Goal: Task Accomplishment & Management: Manage account settings

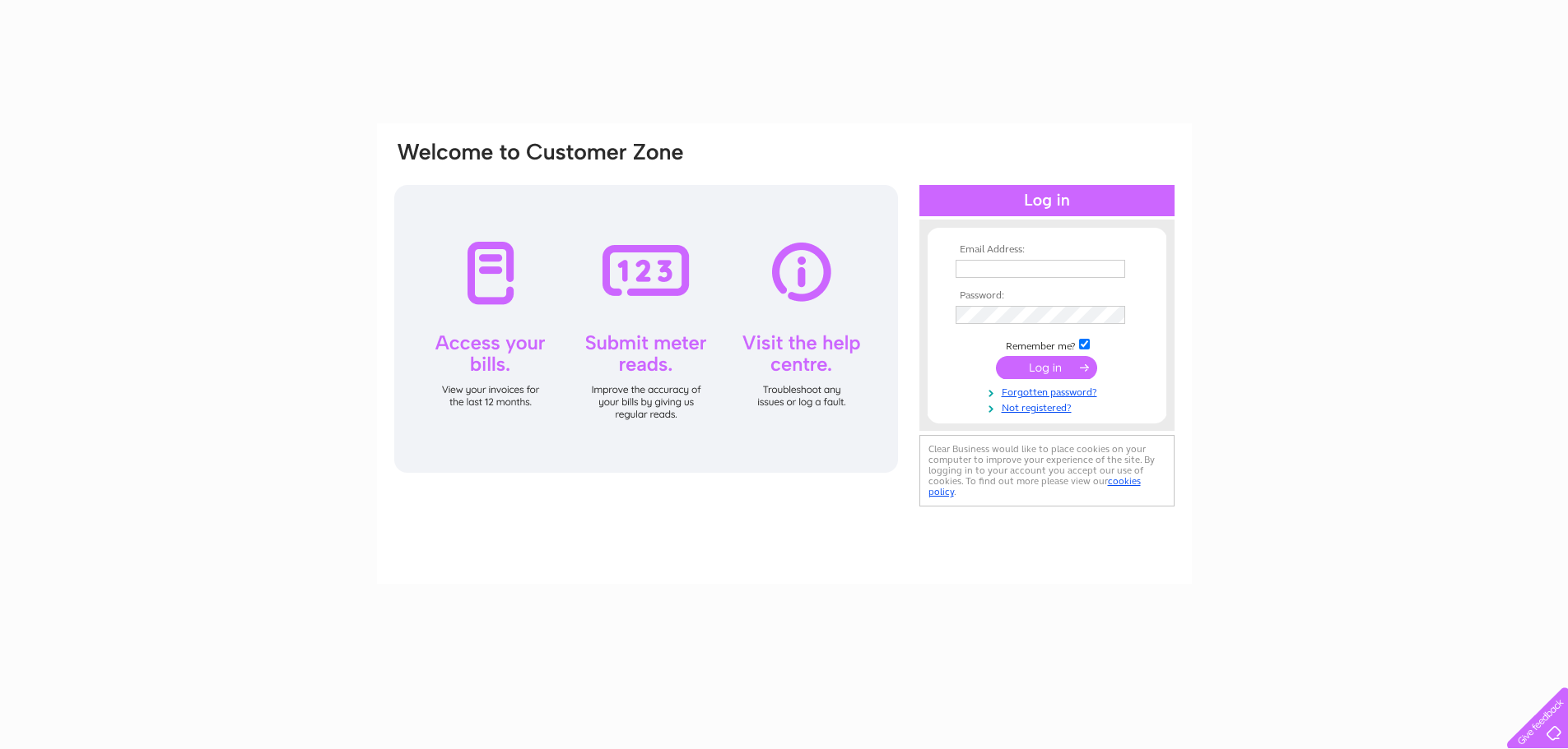
type input "[EMAIL_ADDRESS][DOMAIN_NAME]"
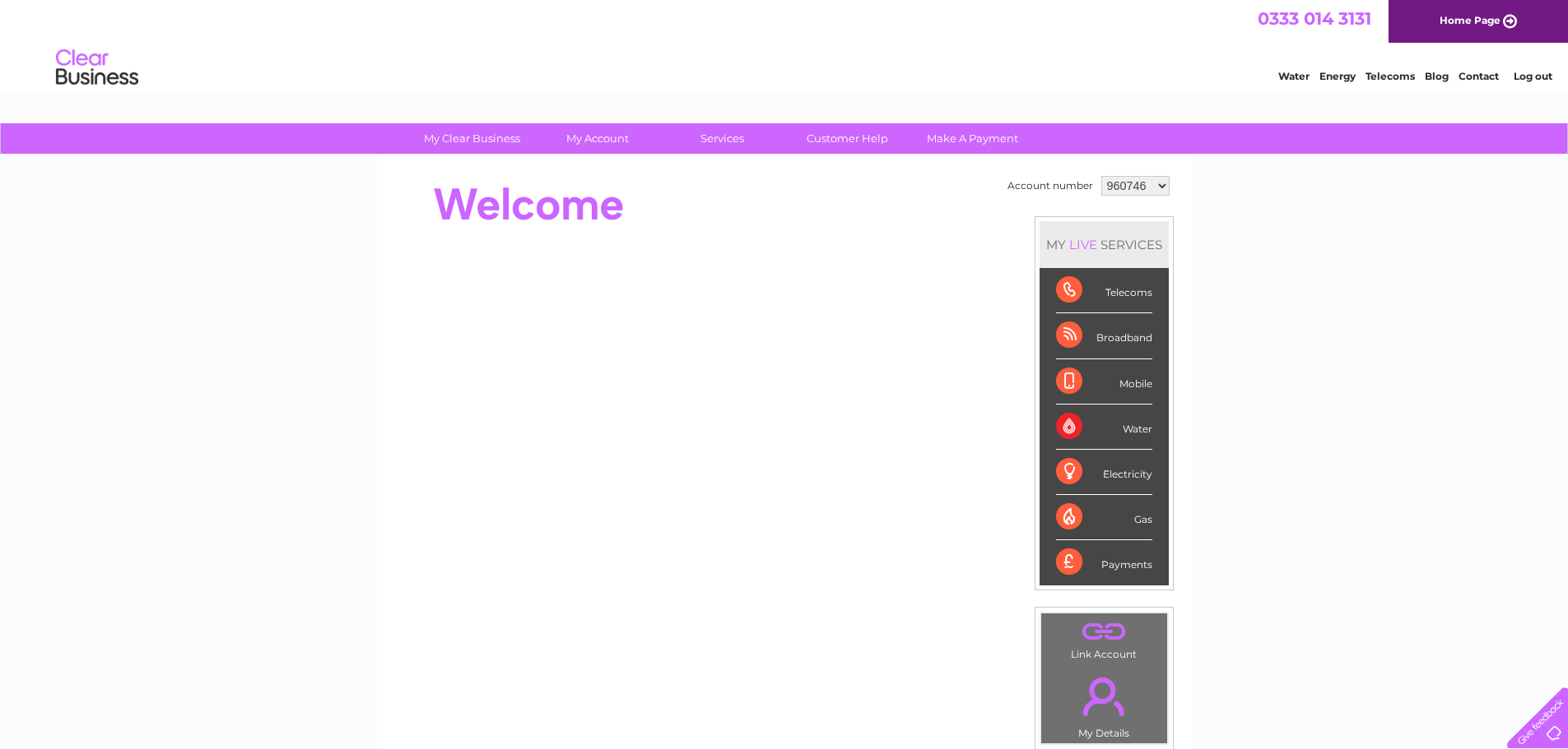
drag, startPoint x: 1156, startPoint y: 178, endPoint x: 1155, endPoint y: 191, distance: 13.0
click at [1156, 178] on select "960746 1117971" at bounding box center [1135, 186] width 68 height 20
click at [1123, 229] on div "MY LIVE SERVICES Telecoms Broadband Mobile Water Electricity Gas Payments" at bounding box center [1103, 403] width 139 height 374
click at [1152, 187] on select "960746 1117971" at bounding box center [1135, 186] width 68 height 20
select select "1117971"
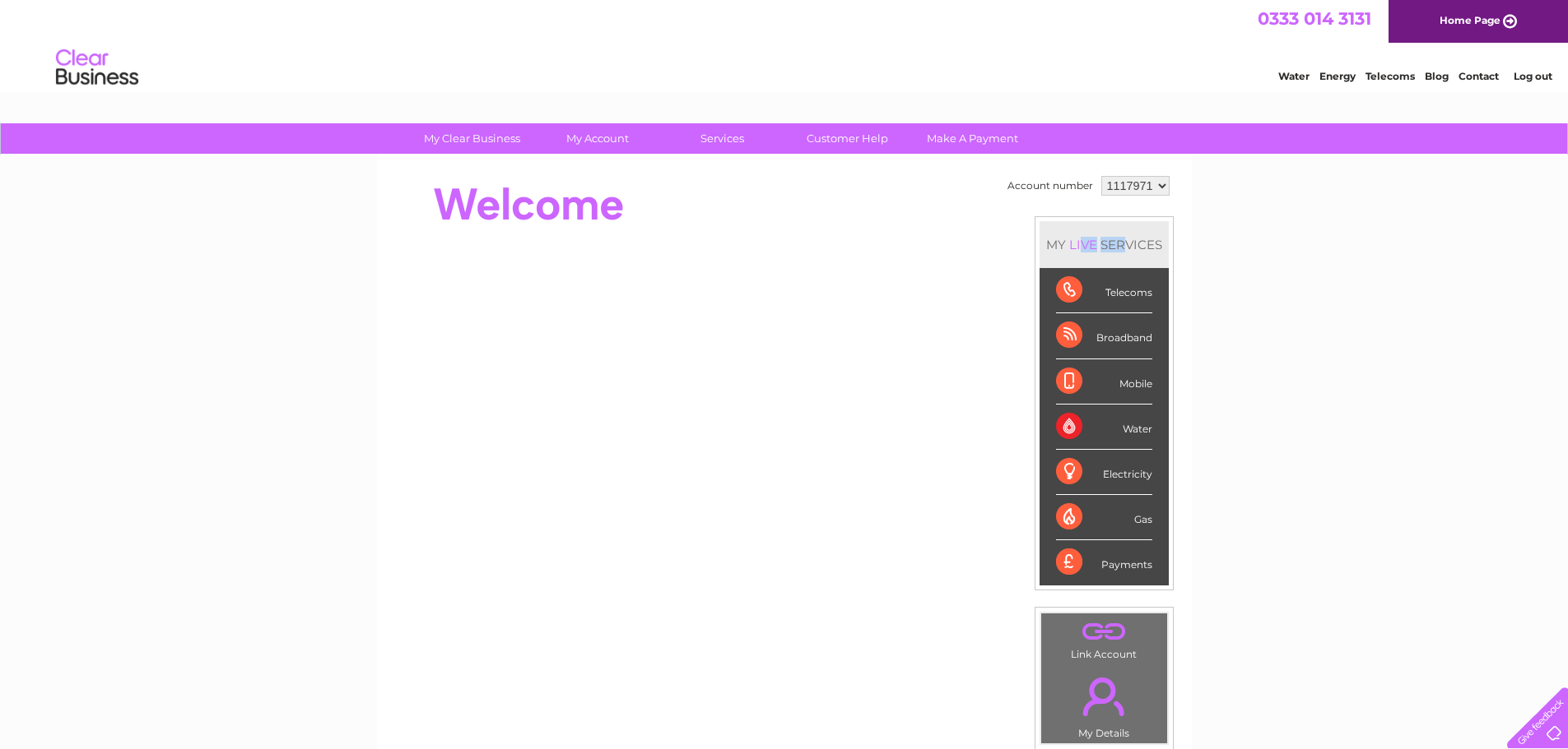
click at [1102, 176] on select "960746 1117971" at bounding box center [1135, 186] width 68 height 20
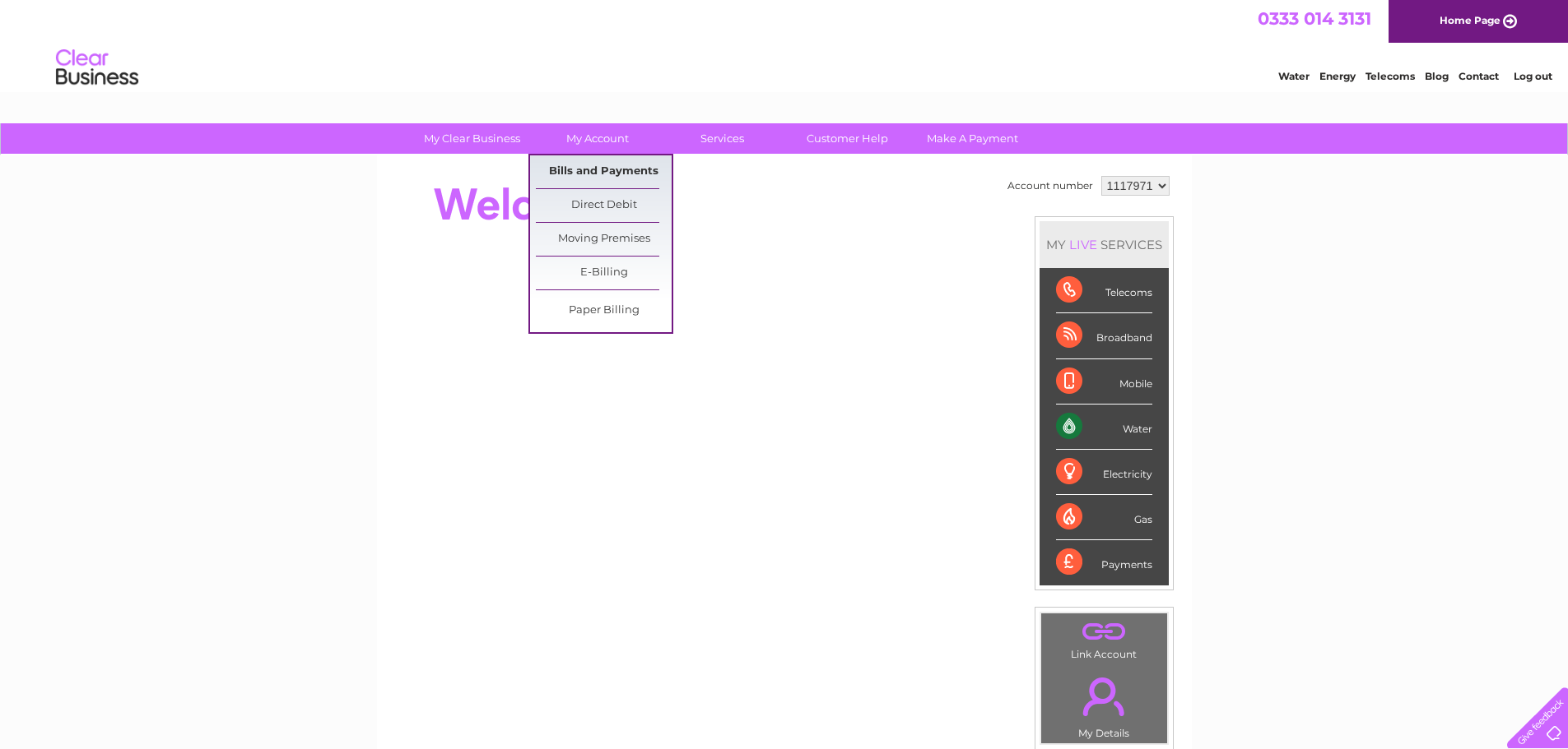
click at [605, 166] on link "Bills and Payments" at bounding box center [603, 171] width 136 height 33
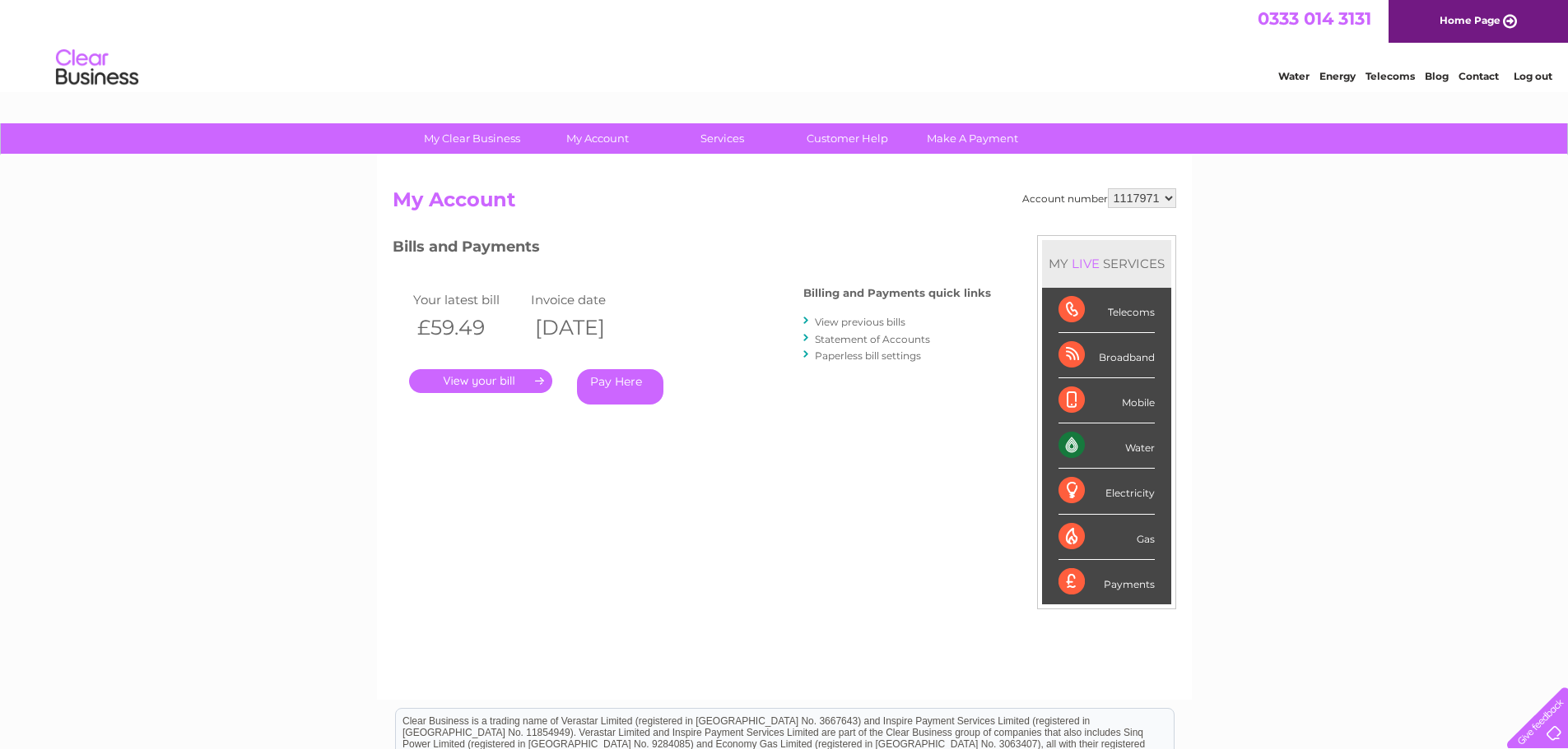
click at [503, 384] on link "." at bounding box center [480, 381] width 143 height 24
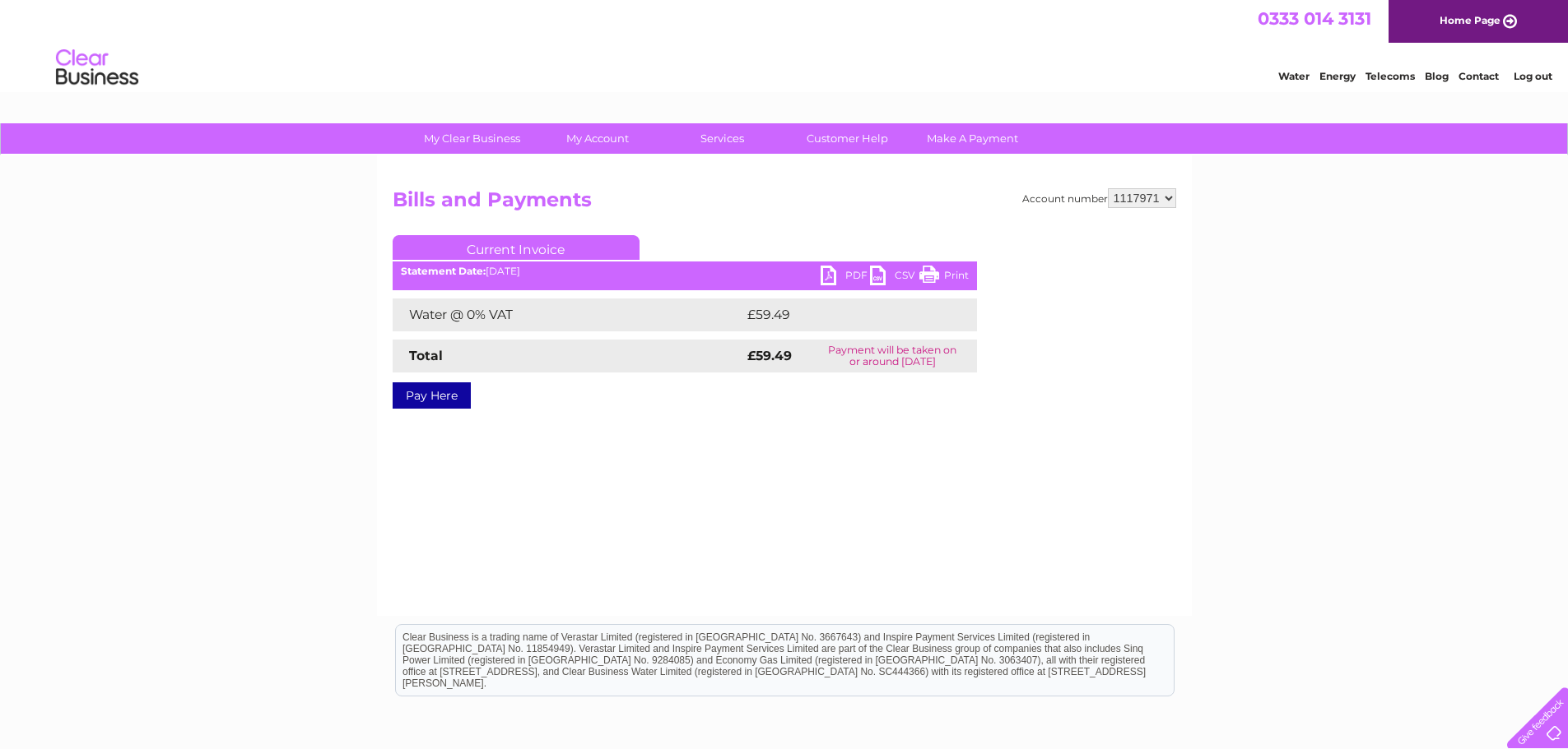
click at [827, 276] on link "PDF" at bounding box center [845, 277] width 50 height 24
